Goal: Information Seeking & Learning: Learn about a topic

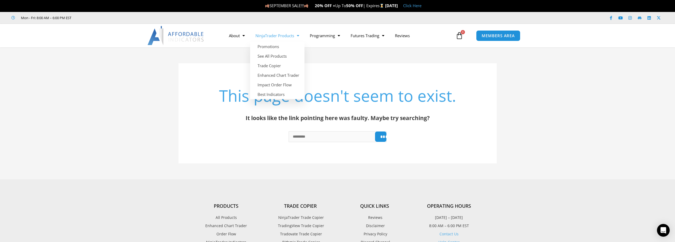
click at [282, 37] on link "NinjaTrader Products" at bounding box center [277, 35] width 54 height 12
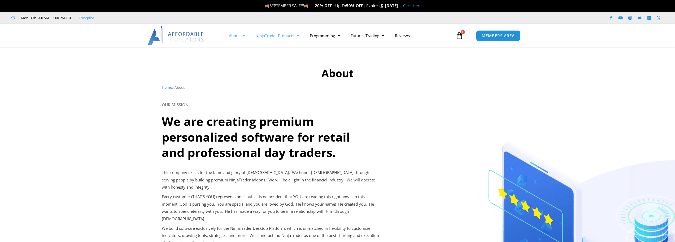
click at [292, 36] on link "NinjaTrader Products" at bounding box center [277, 35] width 54 height 12
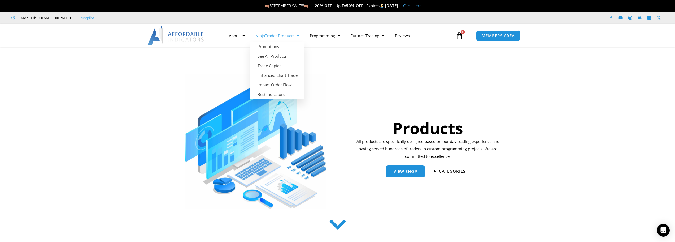
click at [299, 36] on span "Menu" at bounding box center [296, 35] width 5 height 9
click at [278, 58] on link "See All Products" at bounding box center [277, 56] width 54 height 10
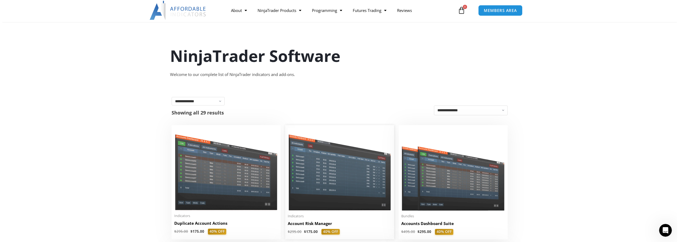
scroll to position [27, 0]
